Goal: Information Seeking & Learning: Learn about a topic

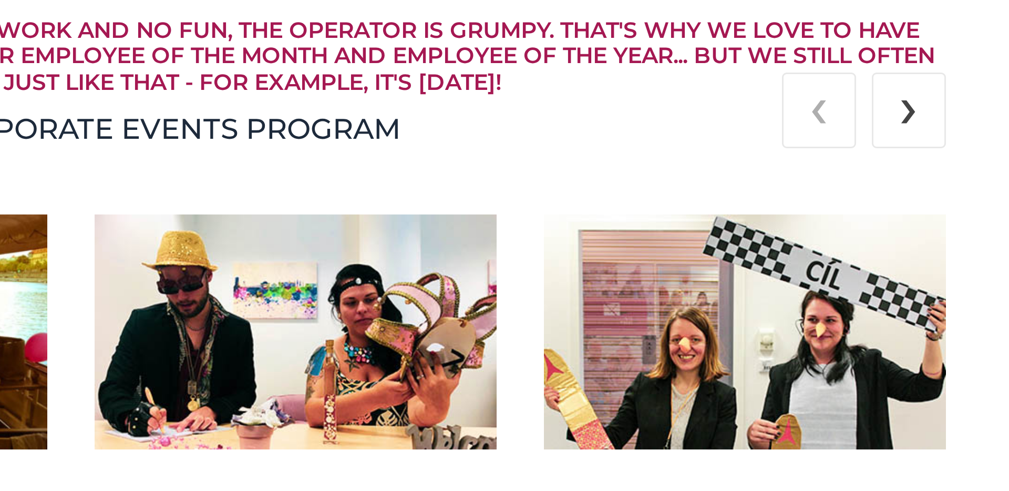
scroll to position [1389, 0]
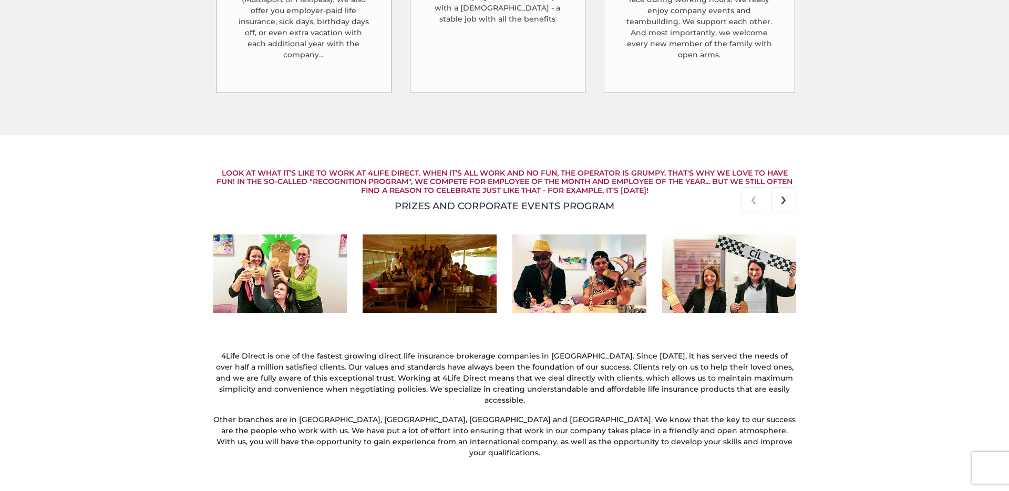
click at [780, 186] on span "›" at bounding box center [783, 198] width 6 height 25
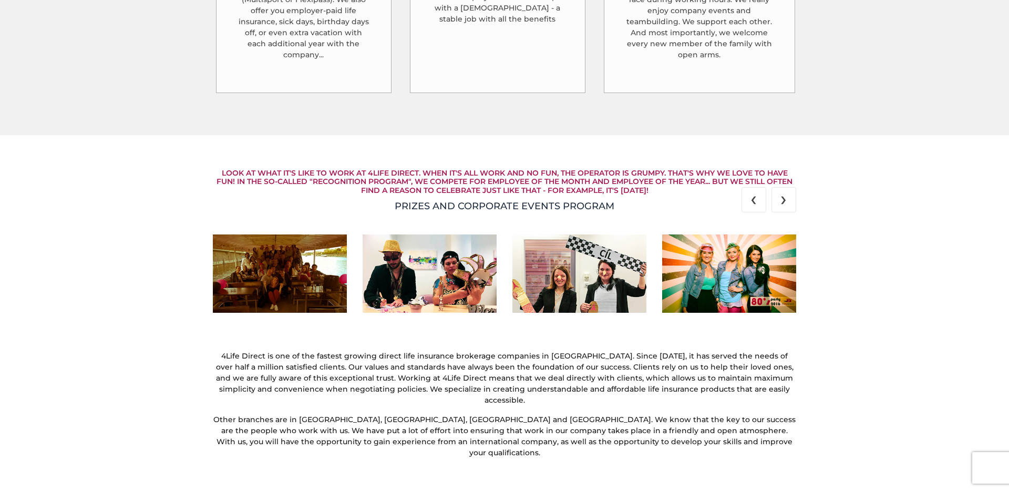
click at [780, 186] on span "›" at bounding box center [783, 198] width 6 height 25
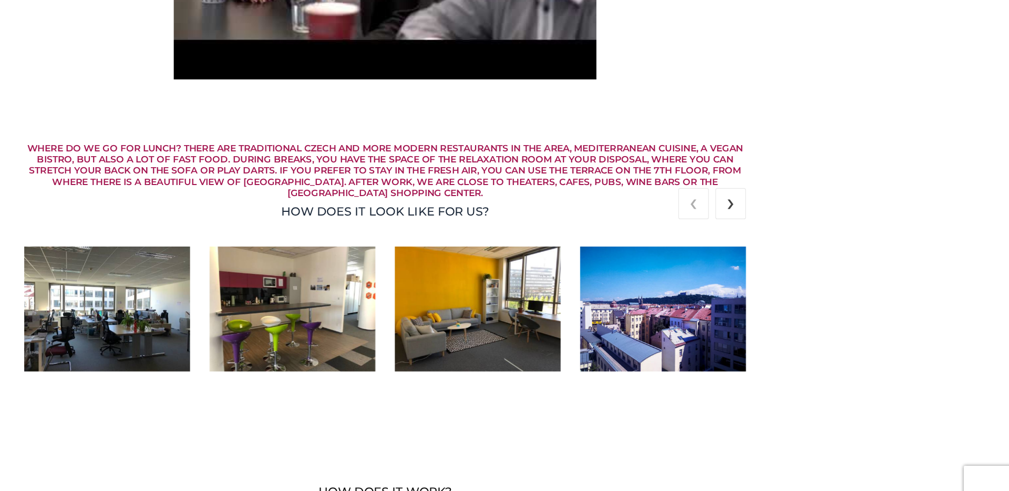
scroll to position [2024, 0]
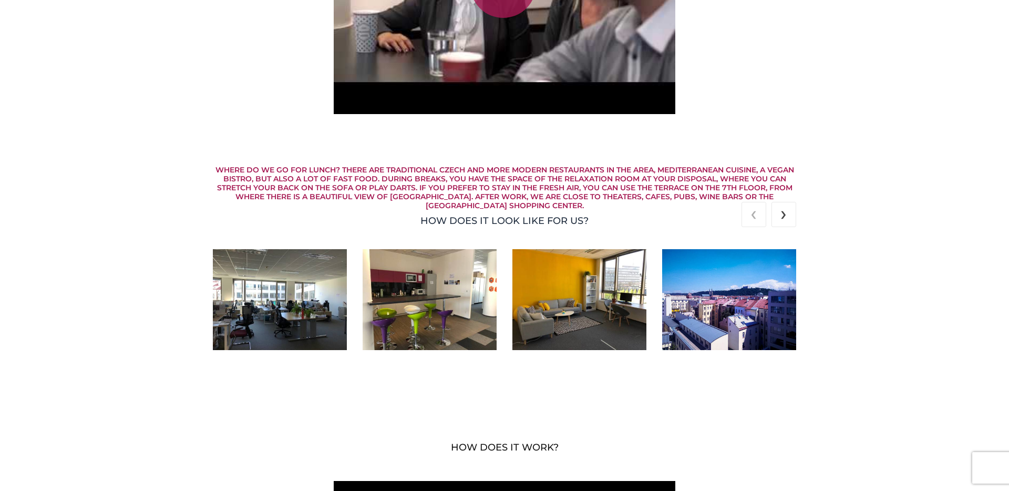
click at [783, 201] on span "›" at bounding box center [783, 213] width 6 height 25
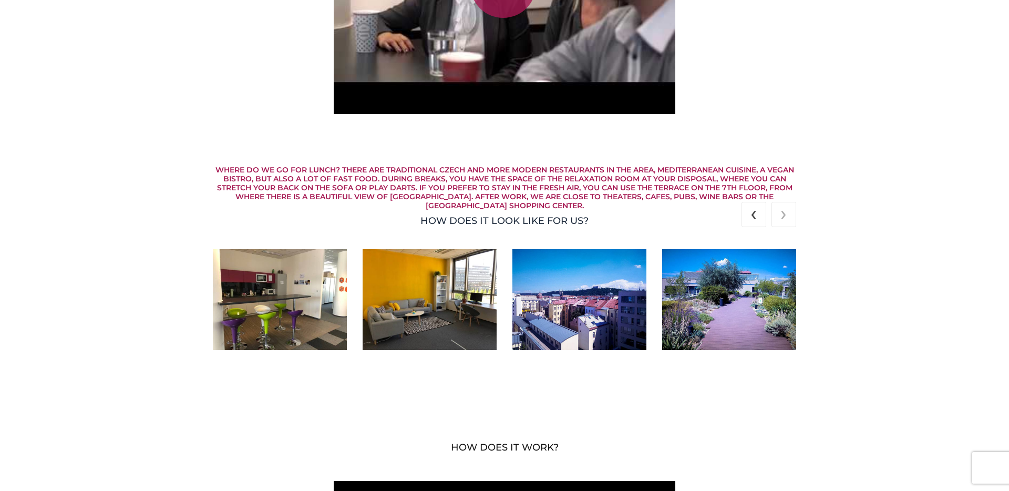
click at [783, 201] on span "›" at bounding box center [783, 213] width 6 height 25
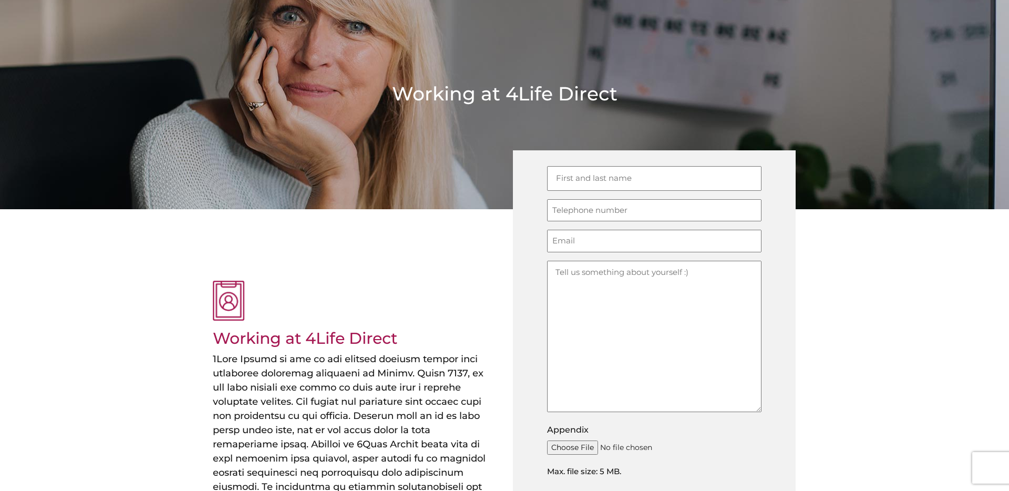
scroll to position [0, 0]
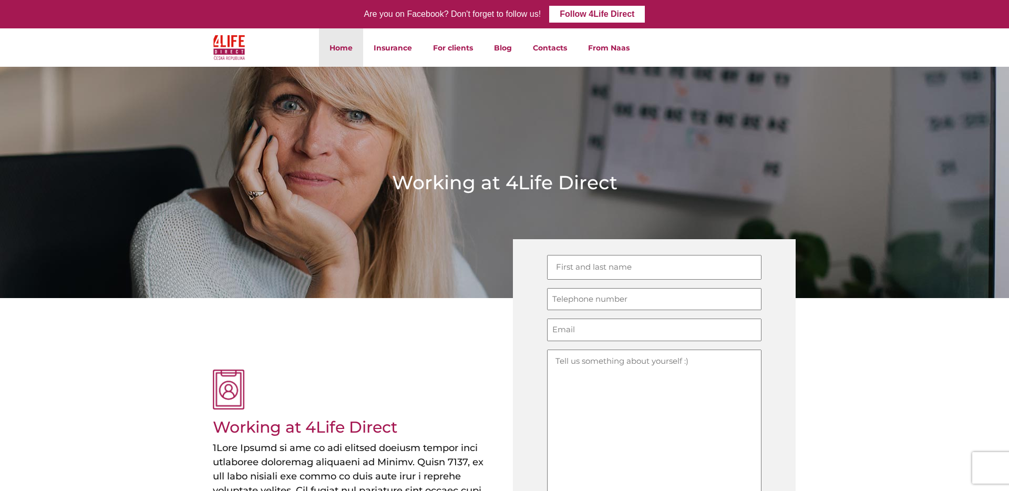
click at [349, 48] on font "Home" at bounding box center [341, 47] width 23 height 9
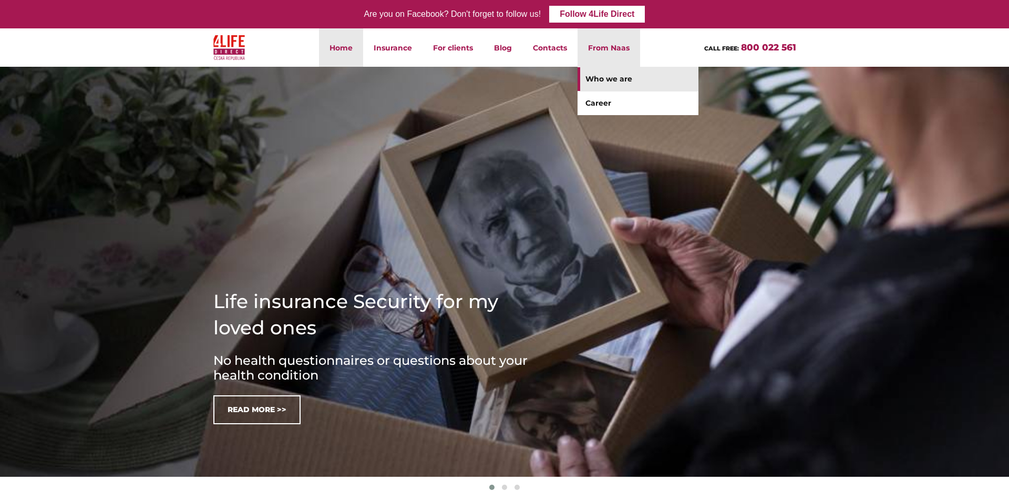
click at [601, 71] on link "Who we are" at bounding box center [638, 79] width 121 height 24
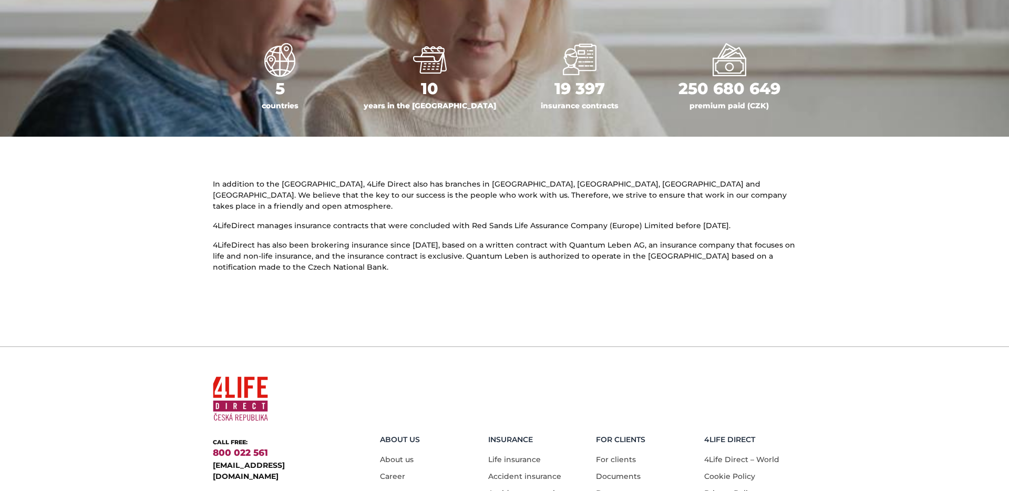
scroll to position [582, 0]
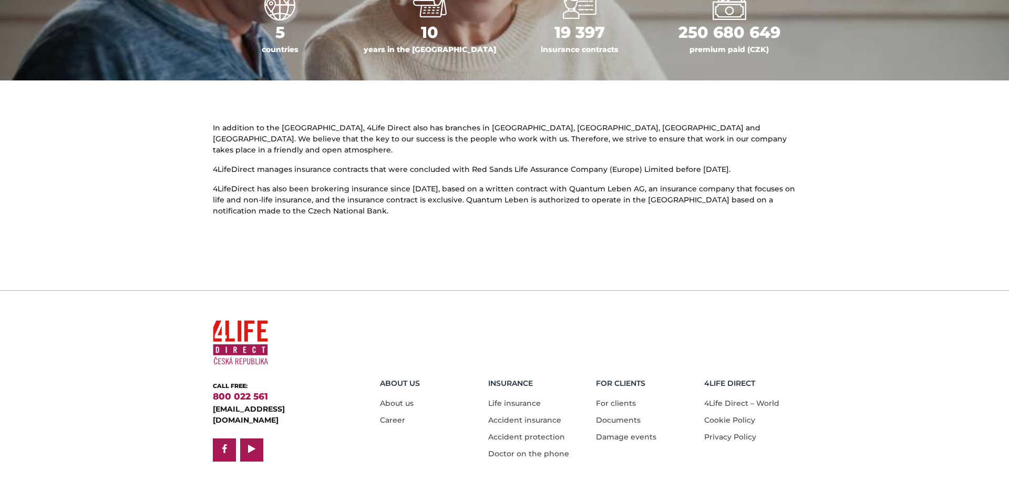
click at [768, 198] on p "4LifeDirect has also been brokering insurance since March 1, 2021, based on a w…" at bounding box center [504, 199] width 583 height 33
